Goal: Find contact information: Find contact information

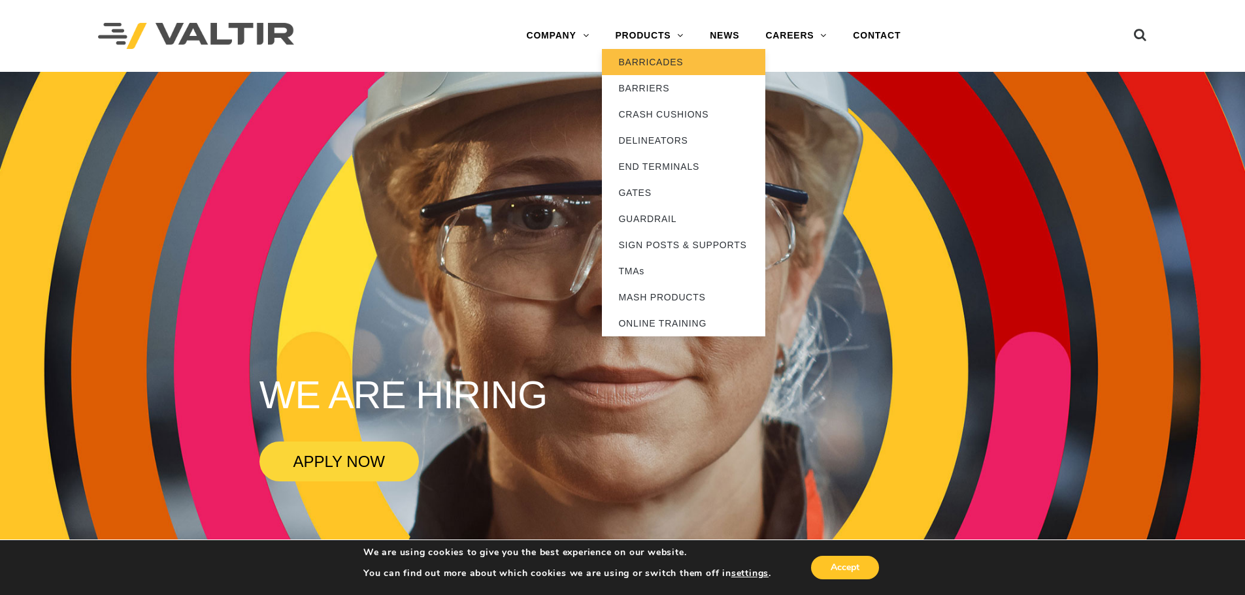
click at [650, 64] on link "BARRICADES" at bounding box center [683, 62] width 163 height 26
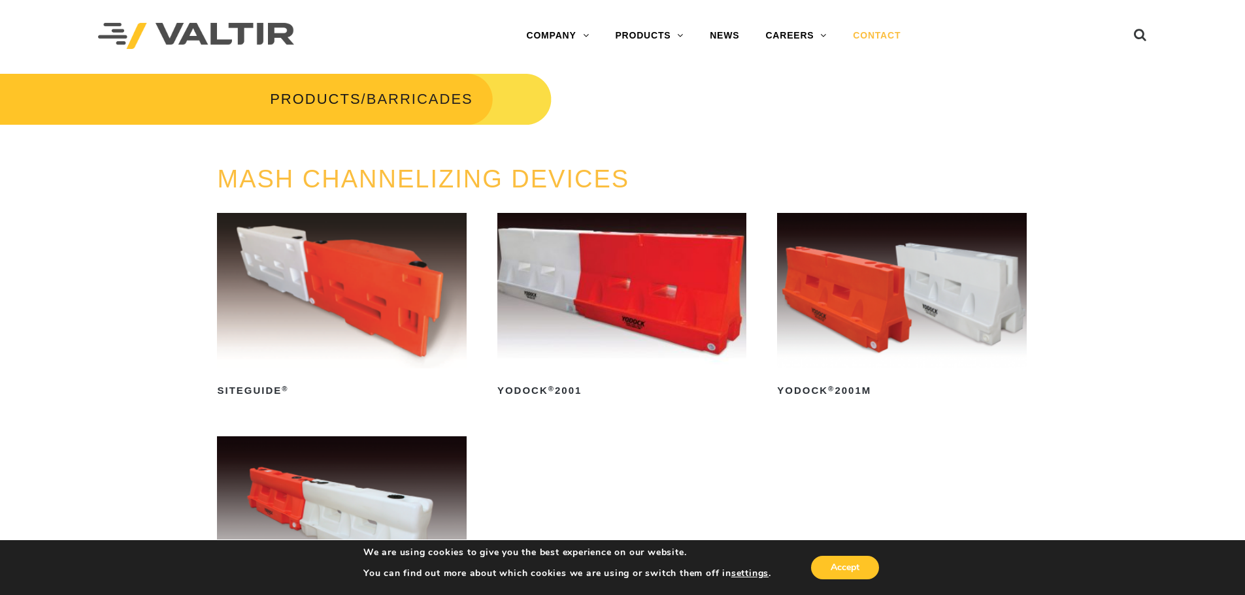
click at [862, 35] on link "CONTACT" at bounding box center [877, 36] width 74 height 26
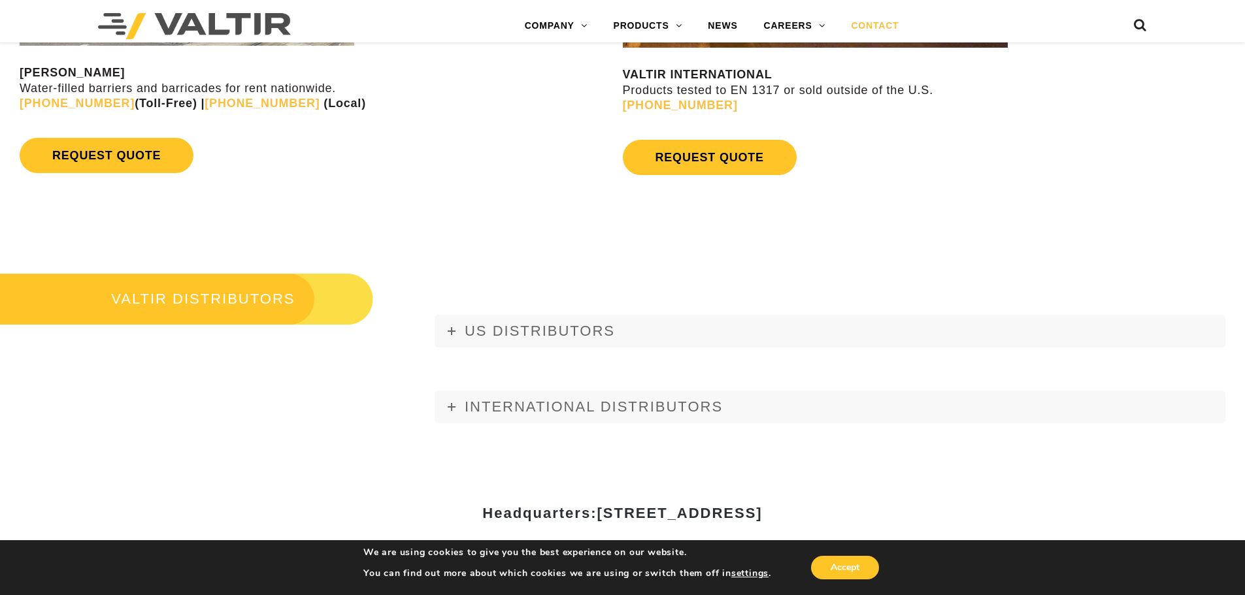
scroll to position [1438, 0]
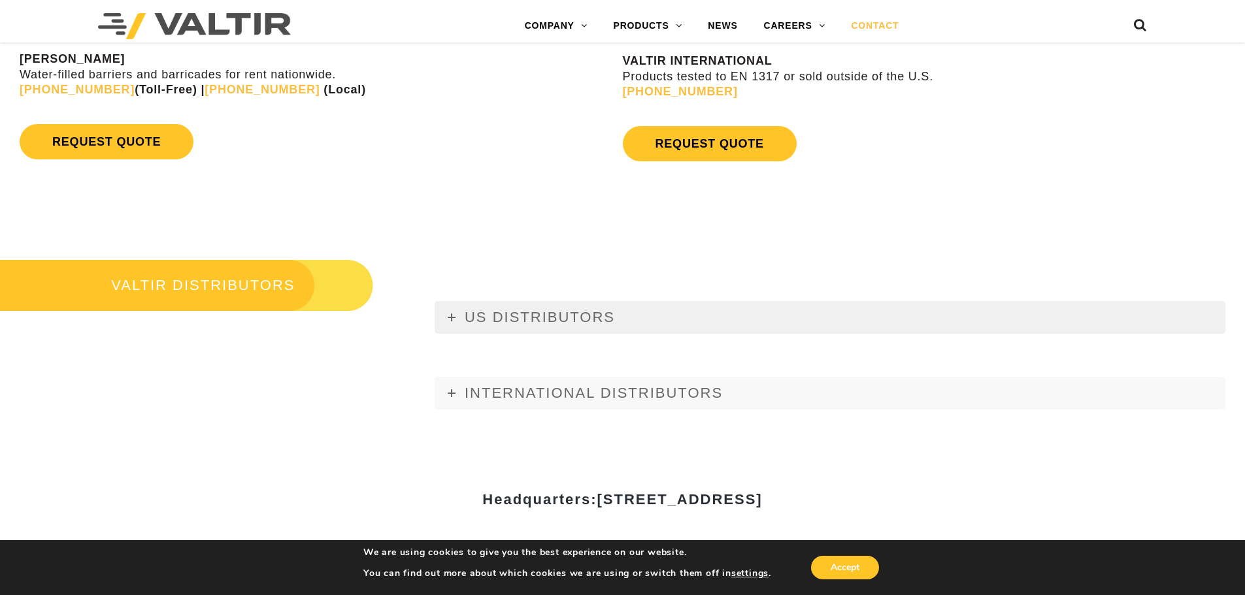
click at [516, 314] on span "US DISTRIBUTORS" at bounding box center [540, 317] width 150 height 16
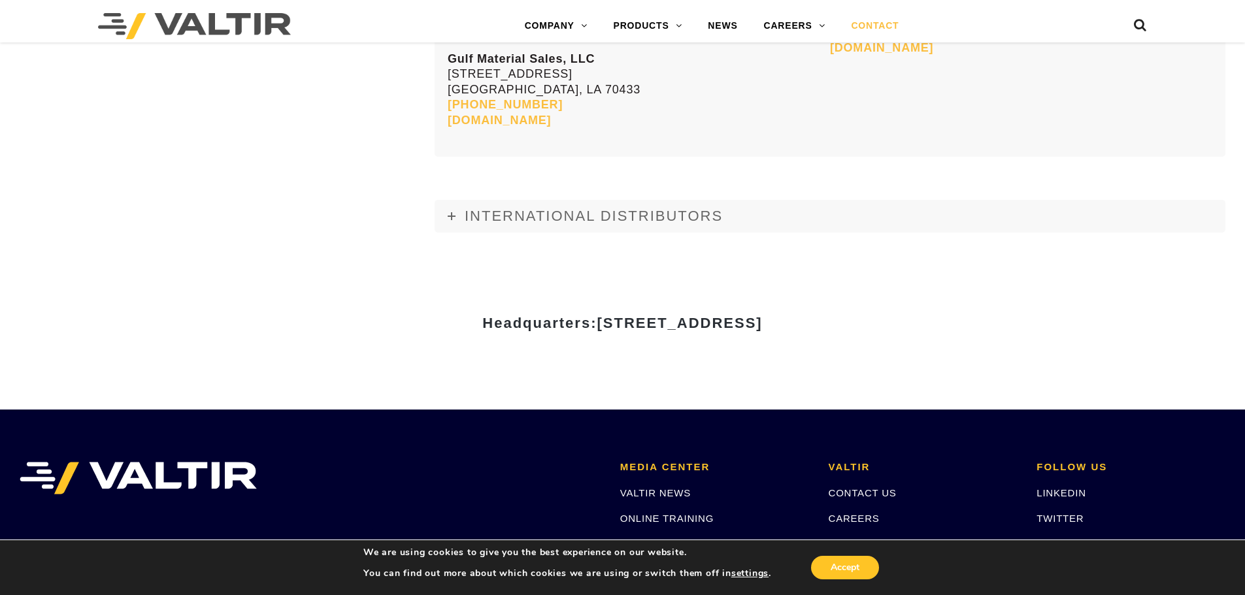
scroll to position [5622, 0]
